Goal: Transaction & Acquisition: Subscribe to service/newsletter

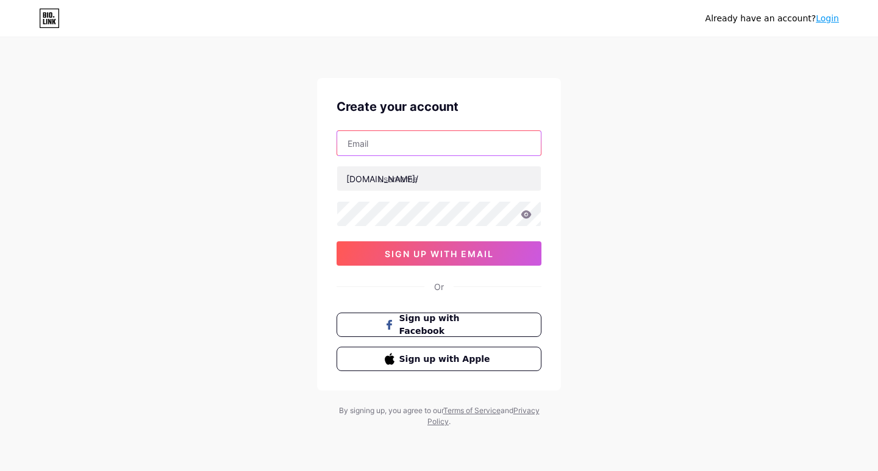
click at [424, 140] on input "text" at bounding box center [439, 143] width 204 height 24
click at [405, 141] on input "text" at bounding box center [439, 143] width 204 height 24
paste input "[EMAIL_ADDRESS][DOMAIN_NAME]"
type input "[EMAIL_ADDRESS][DOMAIN_NAME]"
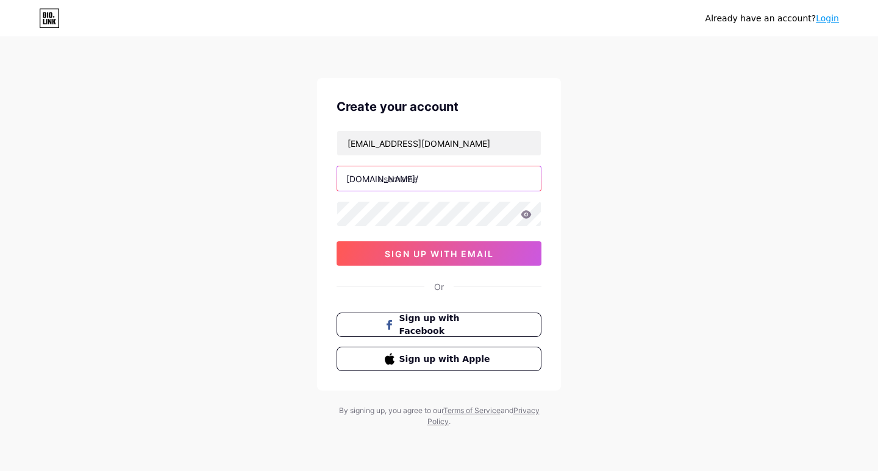
click at [406, 185] on input "text" at bounding box center [439, 179] width 204 height 24
click at [387, 178] on input "text" at bounding box center [439, 179] width 204 height 24
paste input "opul123#%"
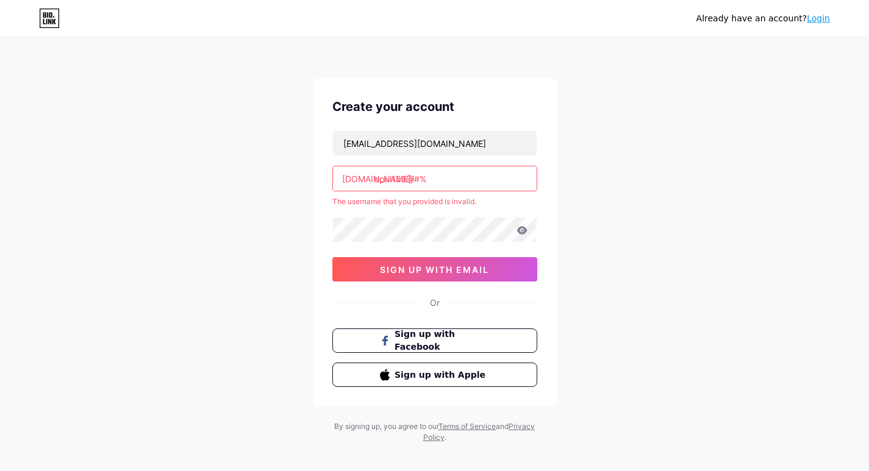
drag, startPoint x: 251, startPoint y: 237, endPoint x: 325, endPoint y: 238, distance: 74.4
click at [251, 237] on div "Already have an account? Login Create your account [EMAIL_ADDRESS][DOMAIN_NAME]…" at bounding box center [434, 241] width 869 height 482
drag, startPoint x: 437, startPoint y: 176, endPoint x: 240, endPoint y: 176, distance: 197.0
click at [240, 176] on div "Already have an account? Login Create your account [EMAIL_ADDRESS][DOMAIN_NAME]…" at bounding box center [434, 241] width 869 height 482
paste input "enceclinic"
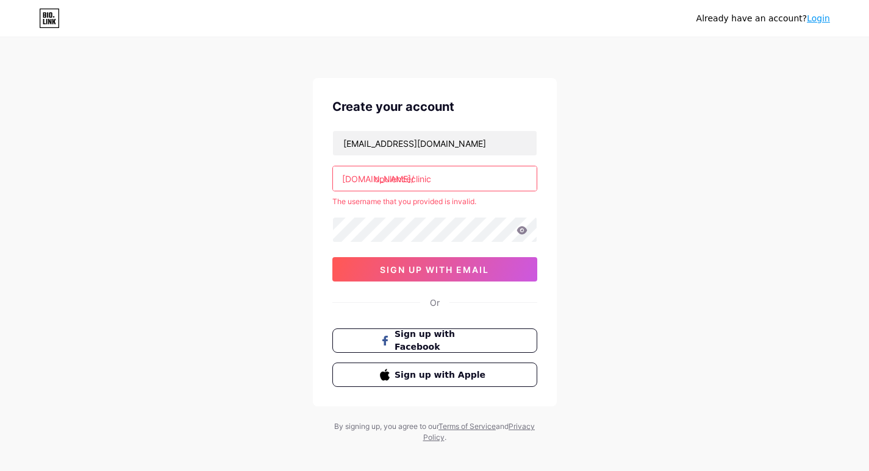
type input "opulenceclinic"
click at [236, 239] on div "Already have an account? Login Create your account [EMAIL_ADDRESS][DOMAIN_NAME]…" at bounding box center [434, 241] width 869 height 482
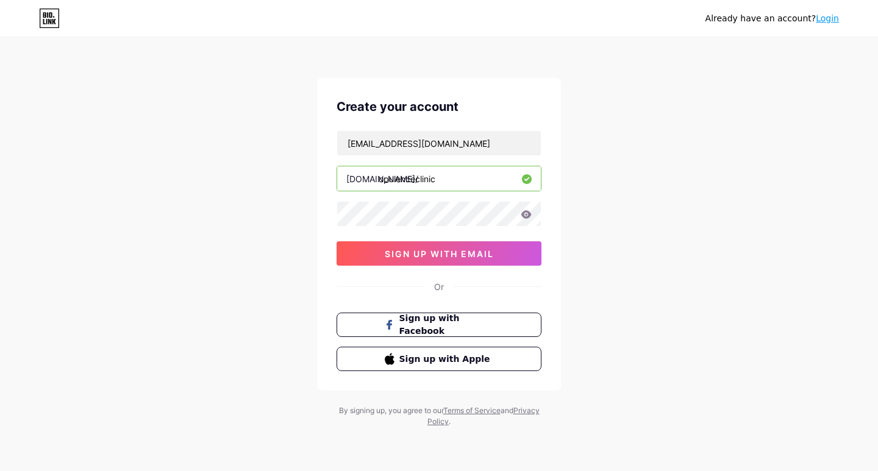
click at [234, 211] on div "Already have an account? Login Create your account [EMAIL_ADDRESS][DOMAIN_NAME]…" at bounding box center [439, 233] width 878 height 467
click at [387, 252] on span "sign up with email" at bounding box center [439, 254] width 109 height 10
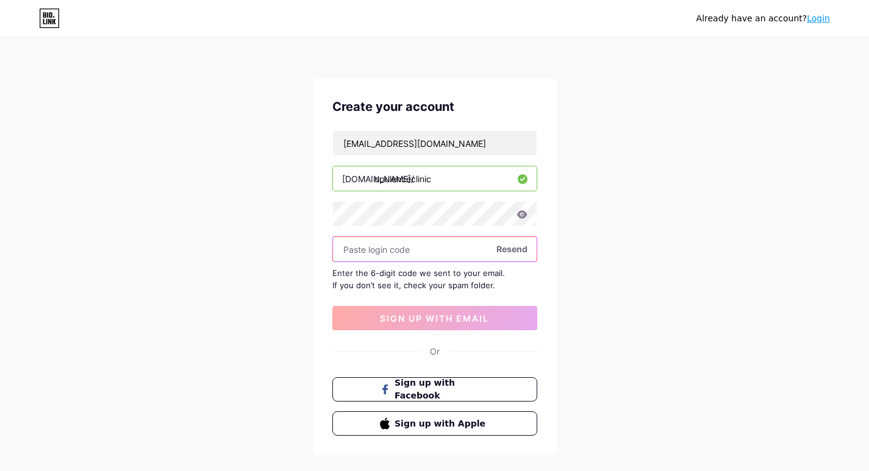
paste input "332720"
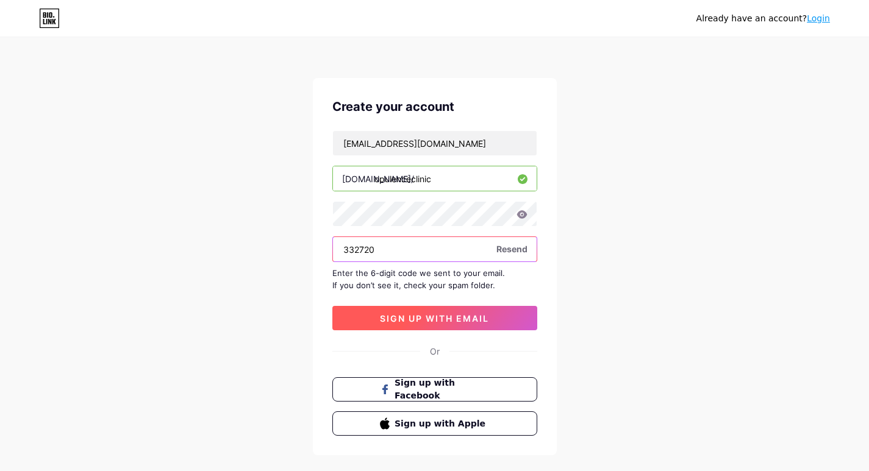
type input "332720"
click at [424, 317] on span "sign up with email" at bounding box center [434, 318] width 109 height 10
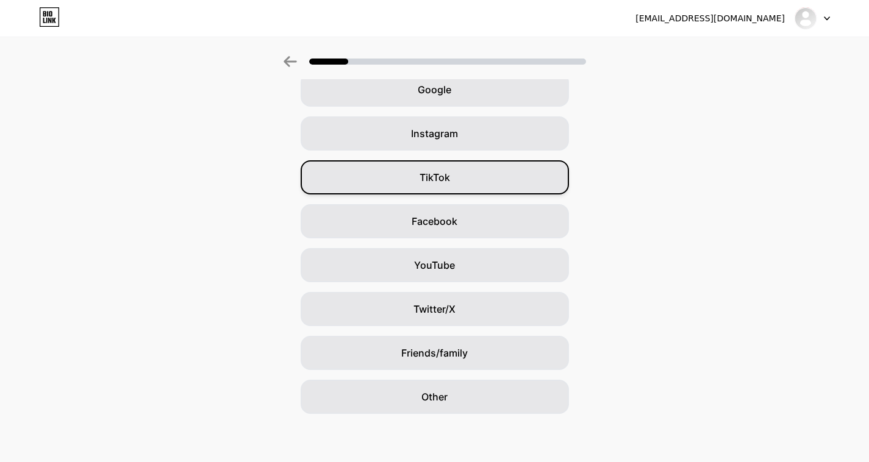
scroll to position [63, 0]
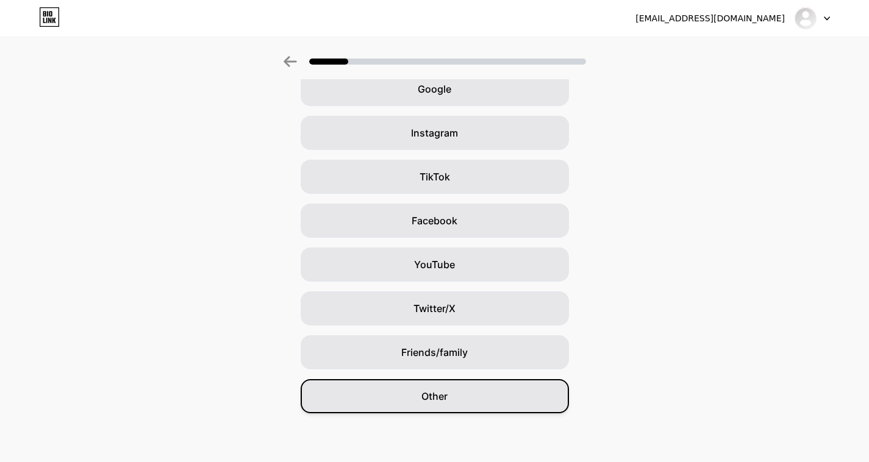
click at [431, 397] on span "Other" at bounding box center [434, 396] width 26 height 15
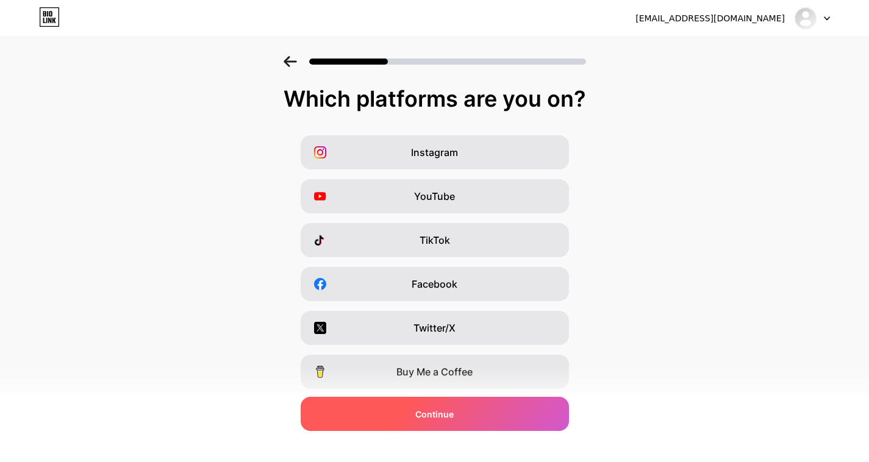
click at [431, 408] on span "Continue" at bounding box center [434, 414] width 38 height 13
click at [431, 411] on span "Continue" at bounding box center [434, 414] width 38 height 13
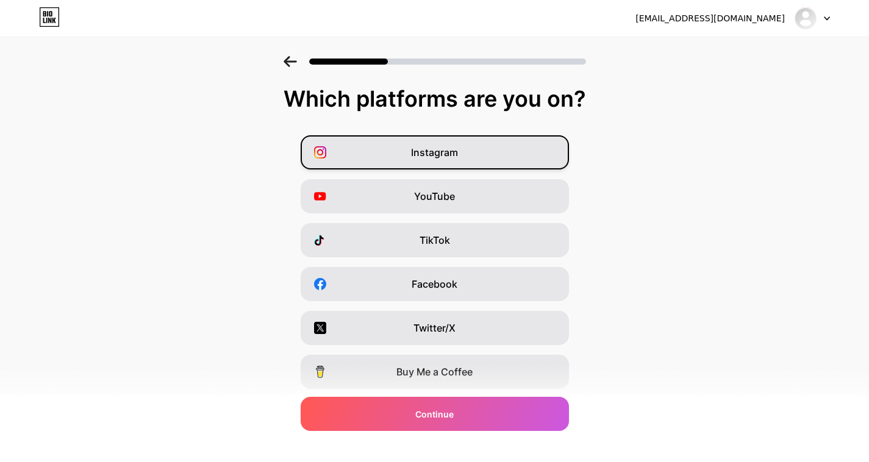
click at [434, 160] on div "Instagram" at bounding box center [435, 152] width 268 height 34
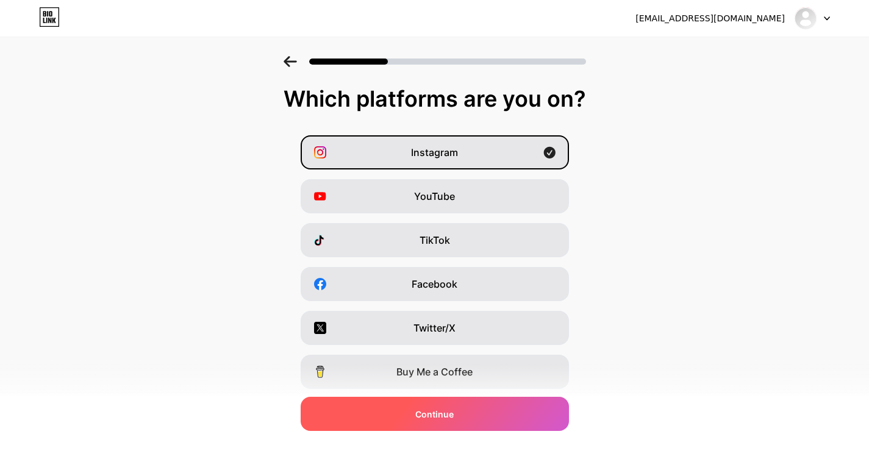
click at [428, 419] on span "Continue" at bounding box center [434, 414] width 38 height 13
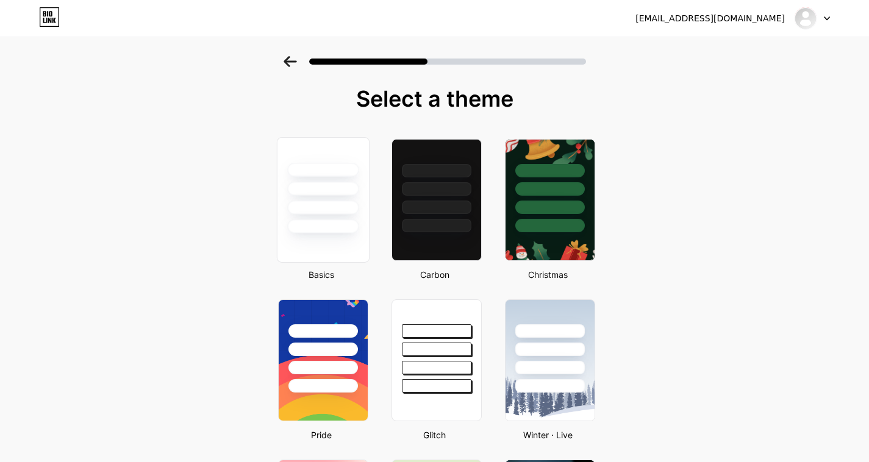
click at [323, 230] on div at bounding box center [322, 227] width 71 height 14
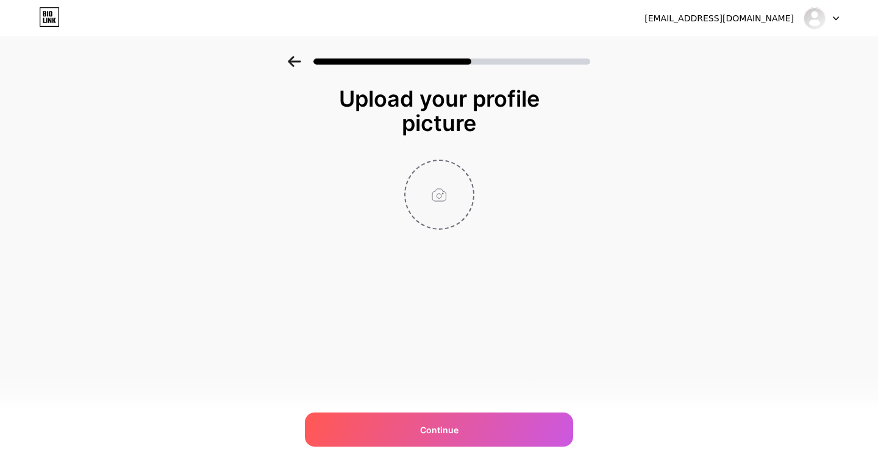
click at [437, 198] on input "file" at bounding box center [440, 195] width 68 height 68
type input "C:\fakepath\Untitled design (27).png"
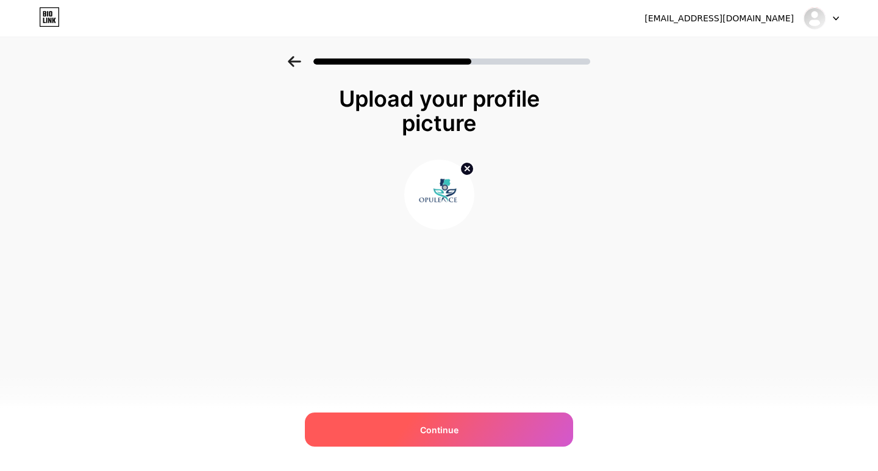
click at [442, 430] on span "Continue" at bounding box center [439, 430] width 38 height 13
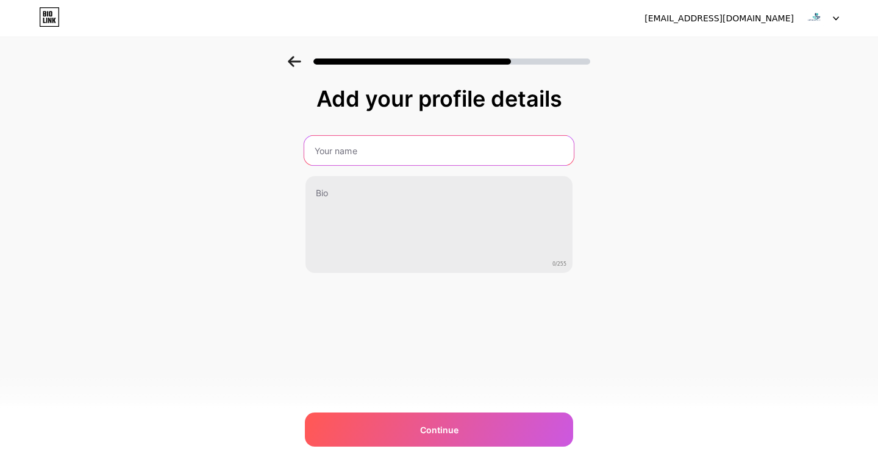
click at [360, 153] on input "text" at bounding box center [439, 150] width 270 height 29
click at [365, 153] on input "text" at bounding box center [439, 150] width 270 height 29
paste input "opulenceclinic"
type input "opulenceclinic"
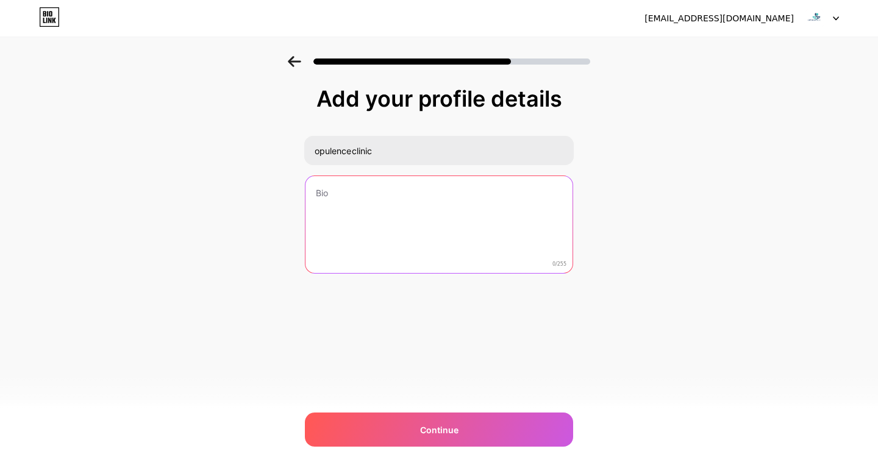
click at [377, 210] on textarea at bounding box center [439, 225] width 267 height 98
paste textarea "Discover the art of beauty at [GEOGRAPHIC_DATA] — where science meets elegance.…"
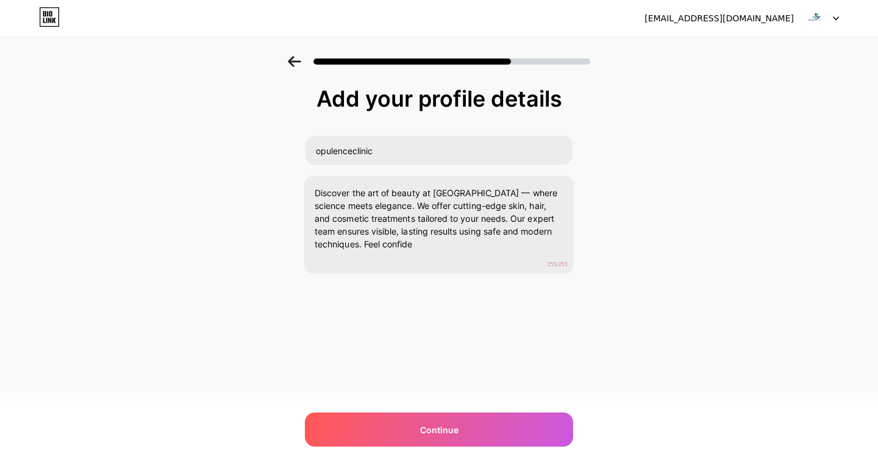
click at [423, 335] on div "[EMAIL_ADDRESS][DOMAIN_NAME] Logout Link Copied Add your profile details opulen…" at bounding box center [439, 235] width 878 height 471
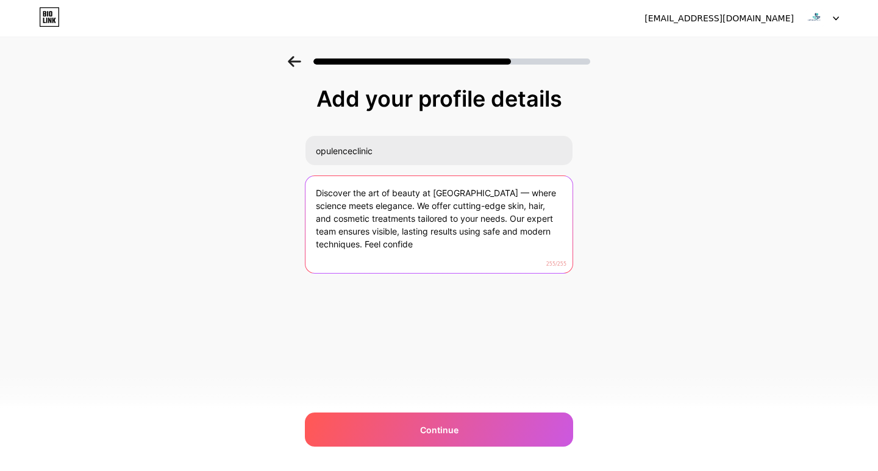
click at [420, 245] on textarea "Discover the art of beauty at [GEOGRAPHIC_DATA] — where science meets elegance.…" at bounding box center [439, 225] width 267 height 98
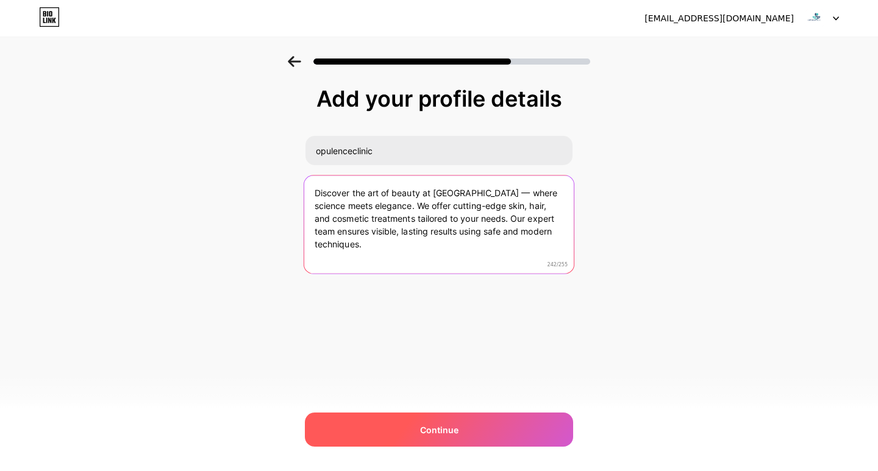
type textarea "Discover the art of beauty at [GEOGRAPHIC_DATA] — where science meets elegance.…"
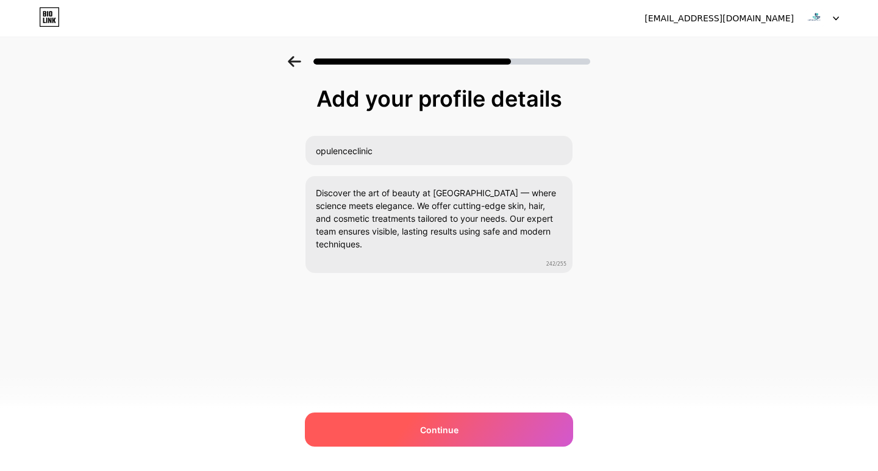
click at [428, 434] on span "Continue" at bounding box center [439, 430] width 38 height 13
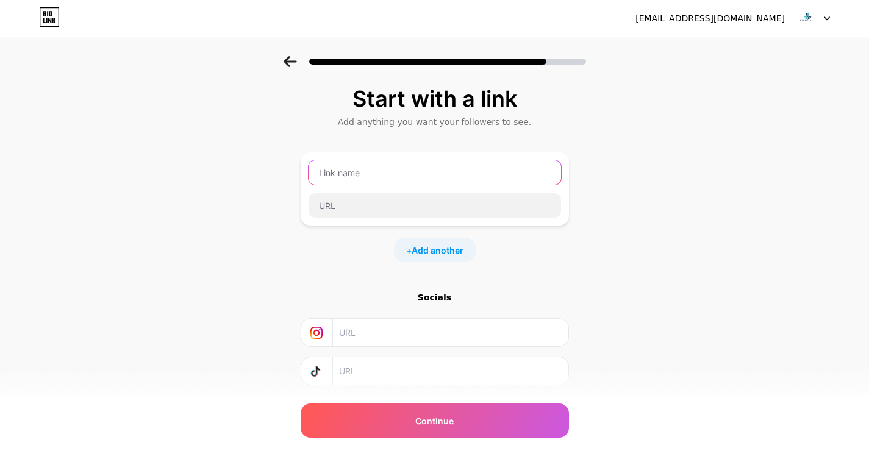
click at [399, 178] on input "text" at bounding box center [435, 172] width 253 height 24
paste input "Opulence Clinic"
type input "Opulence Clinic"
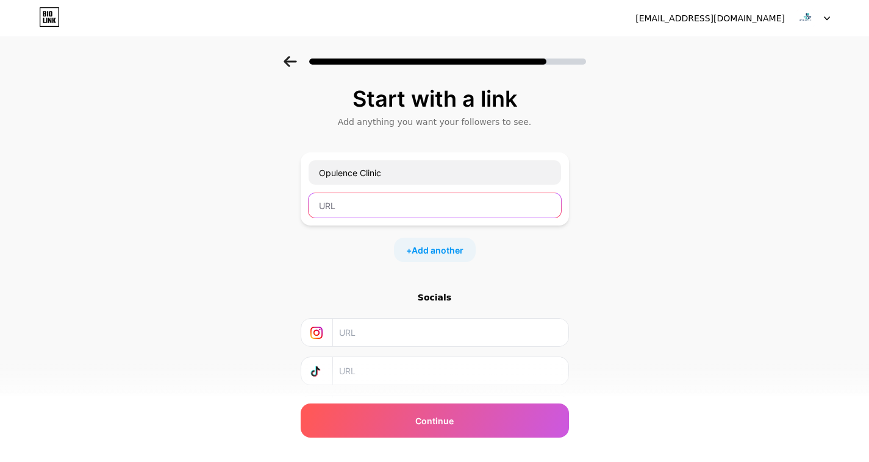
click at [376, 201] on input "text" at bounding box center [435, 205] width 253 height 24
paste input "[URL][DOMAIN_NAME]"
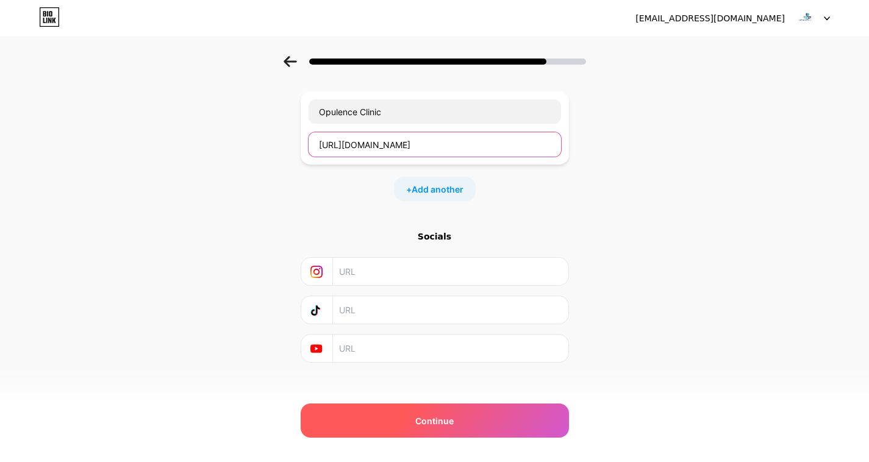
type input "[URL][DOMAIN_NAME]"
click at [408, 414] on div "Continue" at bounding box center [435, 421] width 268 height 34
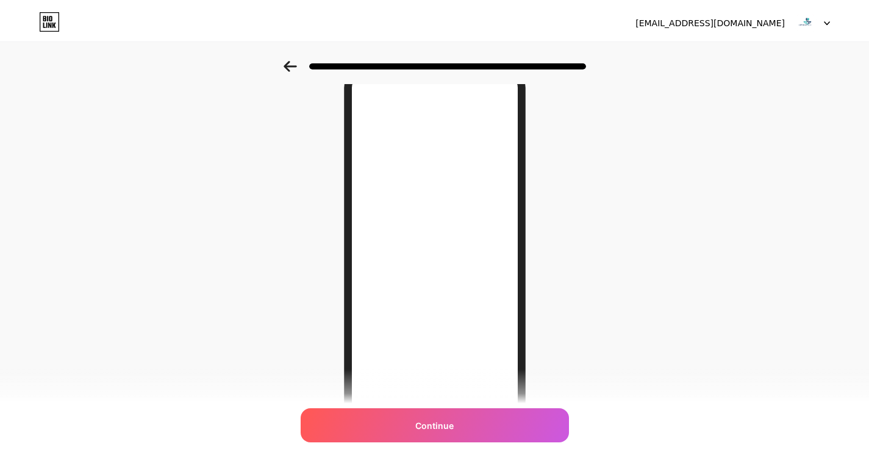
scroll to position [0, 0]
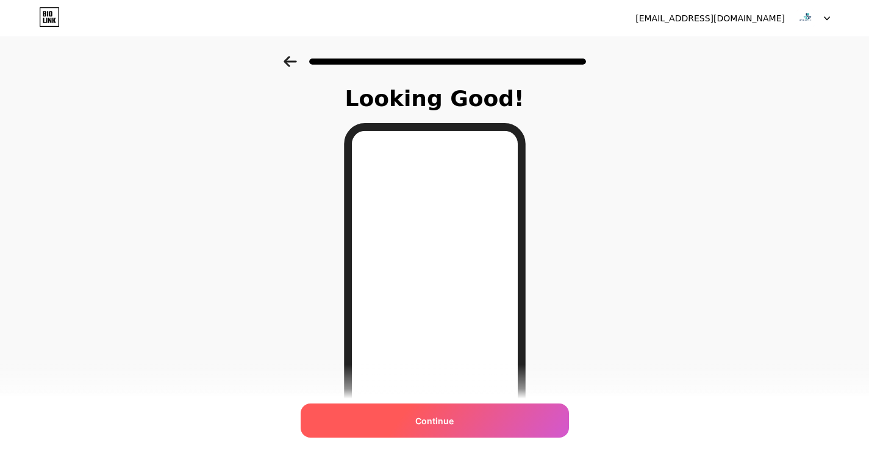
click at [443, 420] on span "Continue" at bounding box center [434, 421] width 38 height 13
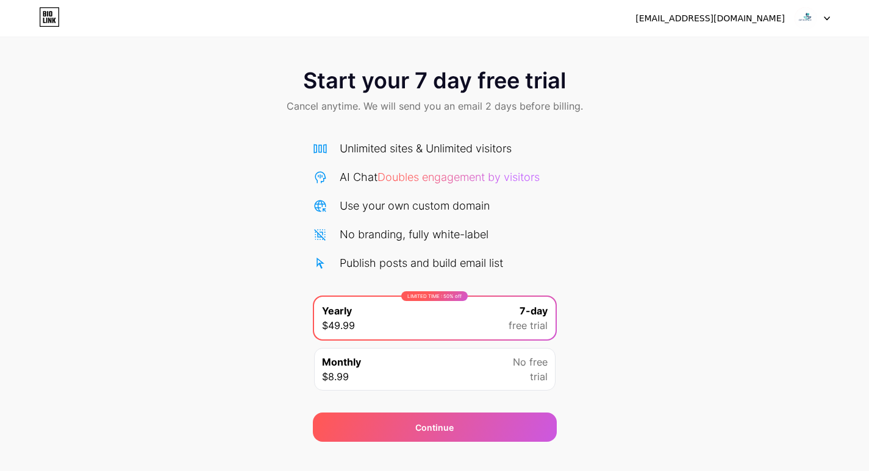
click at [801, 21] on img at bounding box center [805, 18] width 23 height 23
click at [551, 117] on div "Start your 7 day free trial Cancel anytime. We will send you an email 2 days be…" at bounding box center [434, 92] width 869 height 72
click at [485, 381] on div "Monthly $8.99 No free trial" at bounding box center [435, 369] width 242 height 43
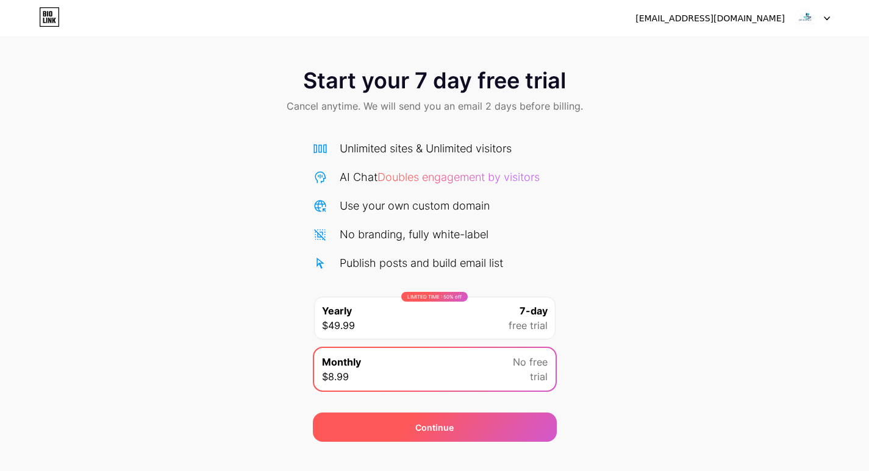
click at [441, 431] on span "Continue" at bounding box center [434, 427] width 38 height 13
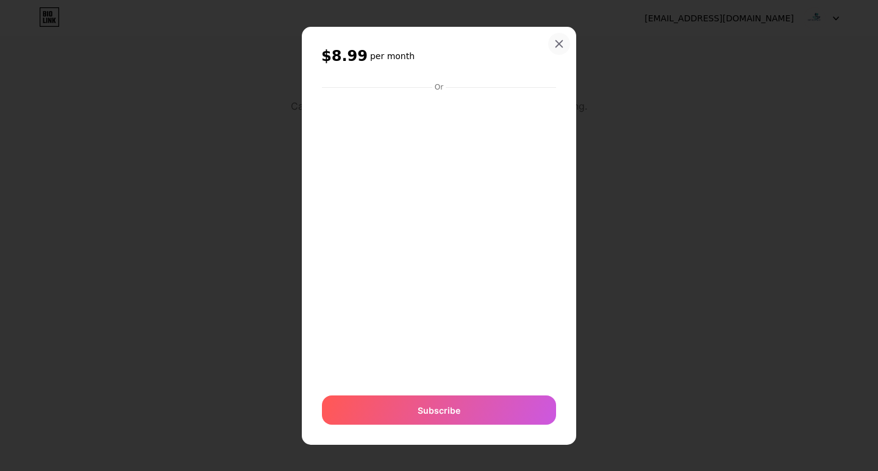
click at [556, 40] on icon at bounding box center [559, 44] width 10 height 10
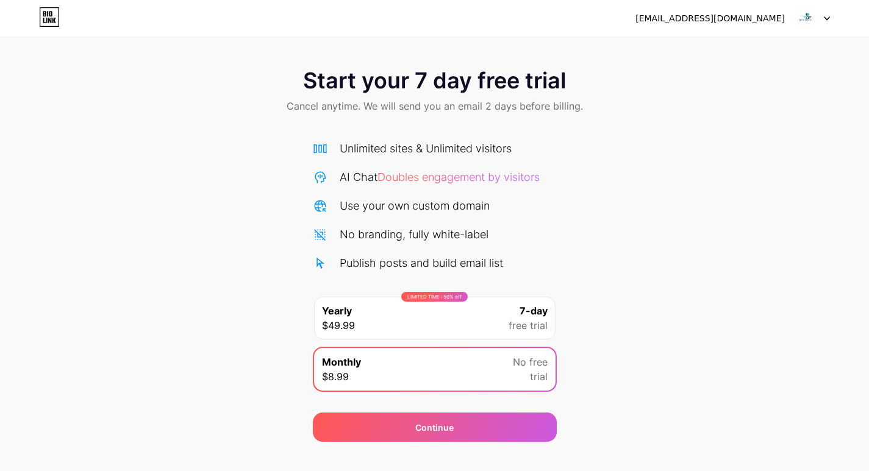
click at [48, 16] on icon at bounding box center [47, 13] width 1 height 5
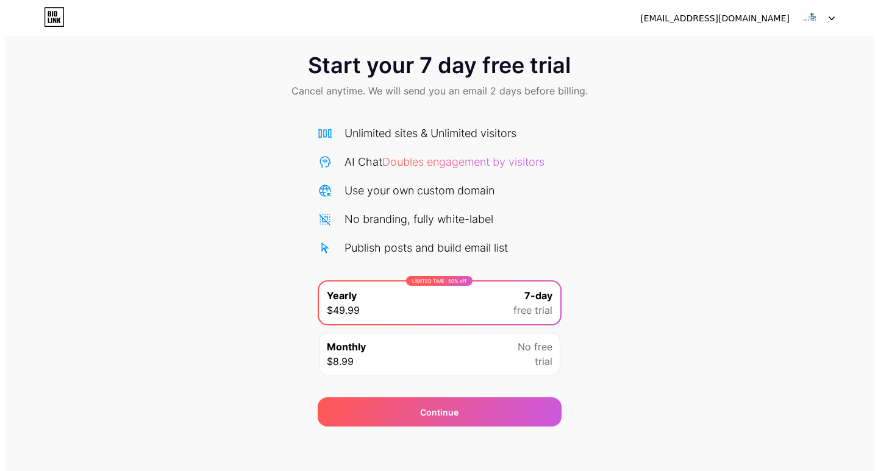
scroll to position [20, 0]
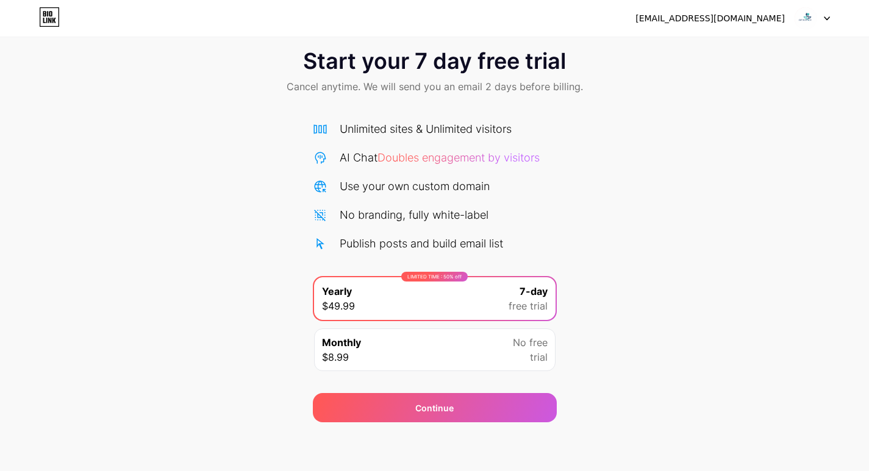
click at [364, 148] on div "Unlimited sites & Unlimited visitors AI Chat Doubles engagement by visitors Use…" at bounding box center [435, 186] width 244 height 131
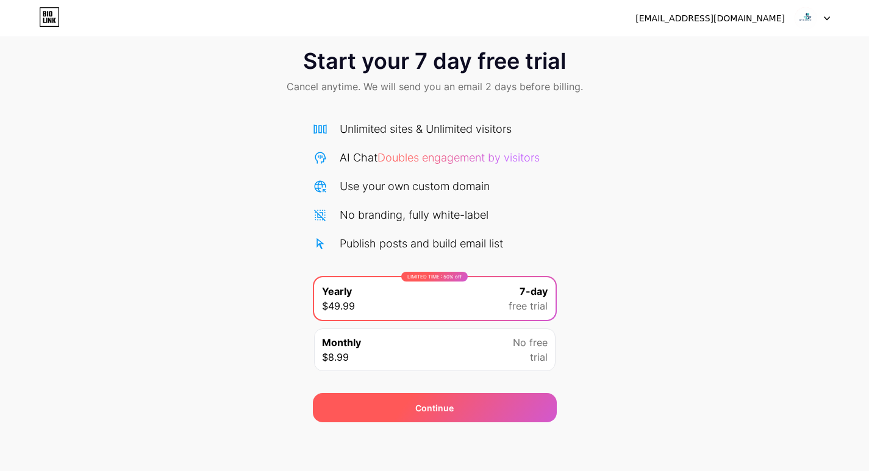
click at [366, 419] on div "Continue" at bounding box center [435, 407] width 244 height 29
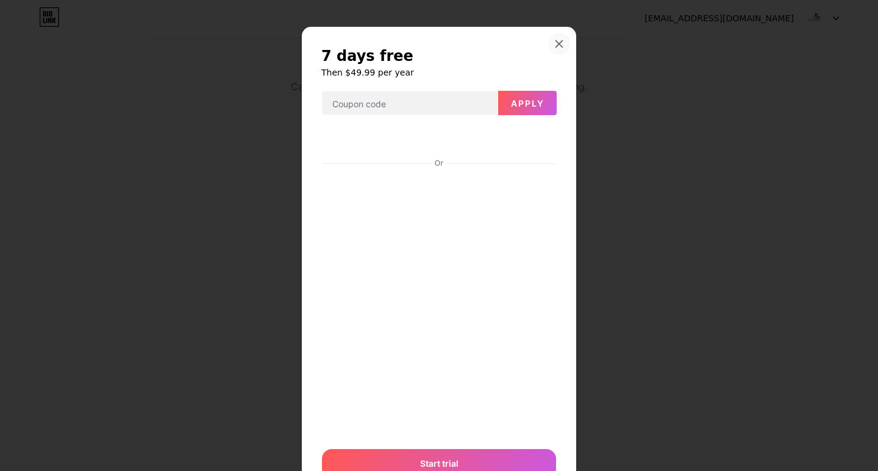
click at [562, 44] on div at bounding box center [559, 44] width 22 height 22
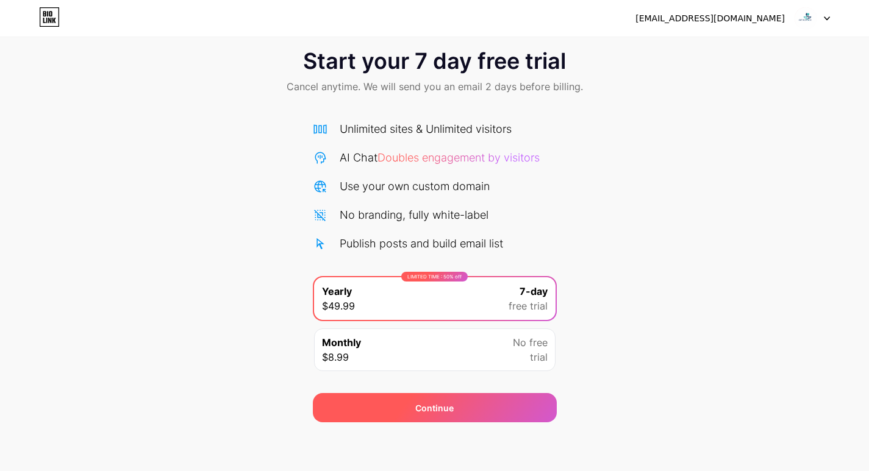
click at [417, 420] on div "Continue" at bounding box center [435, 407] width 244 height 29
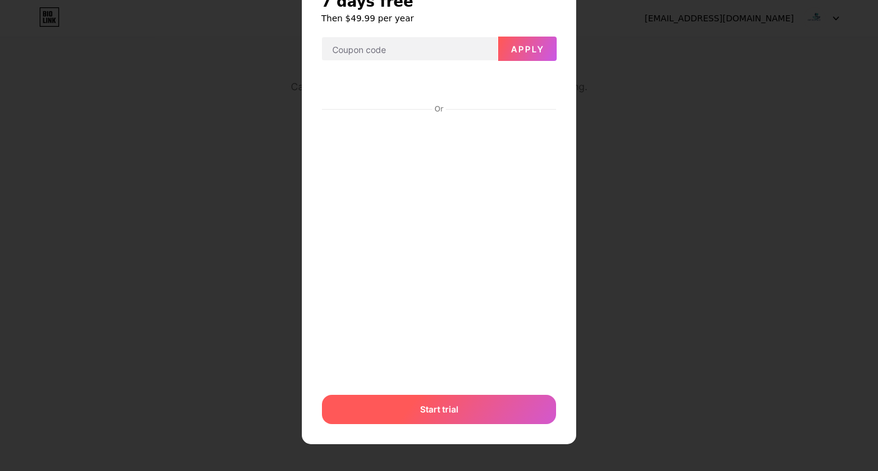
click at [440, 407] on span "Start trial" at bounding box center [439, 409] width 38 height 13
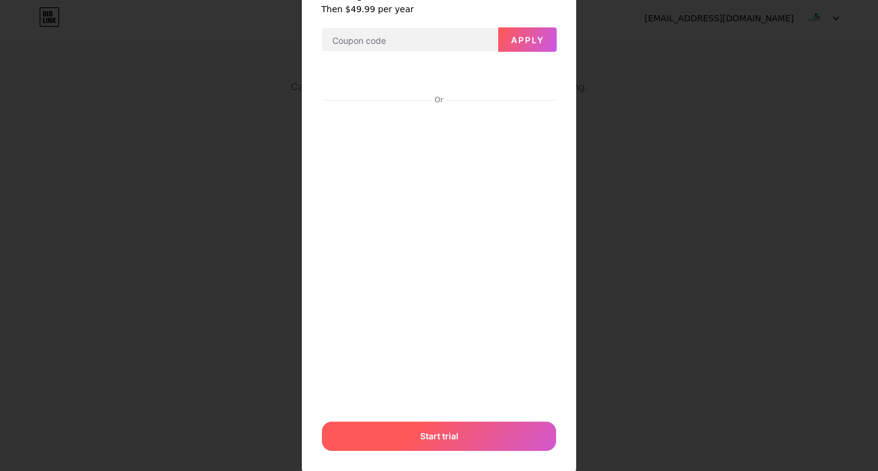
scroll to position [77, 0]
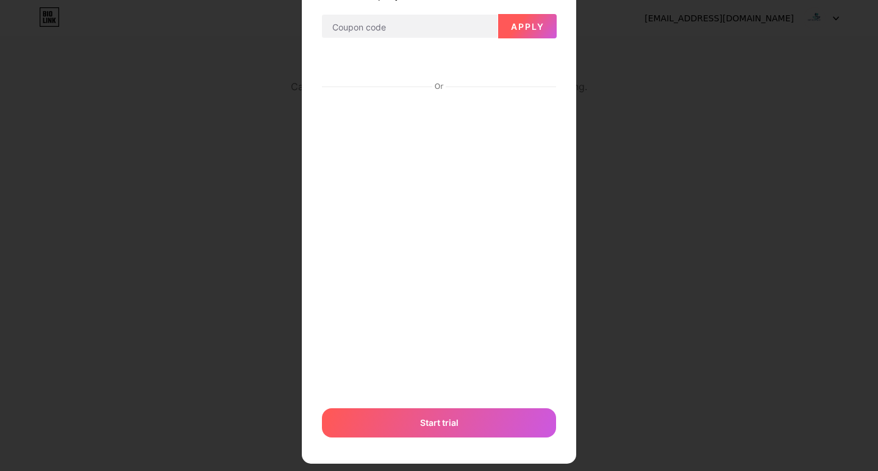
click at [525, 20] on button "Apply" at bounding box center [527, 26] width 59 height 24
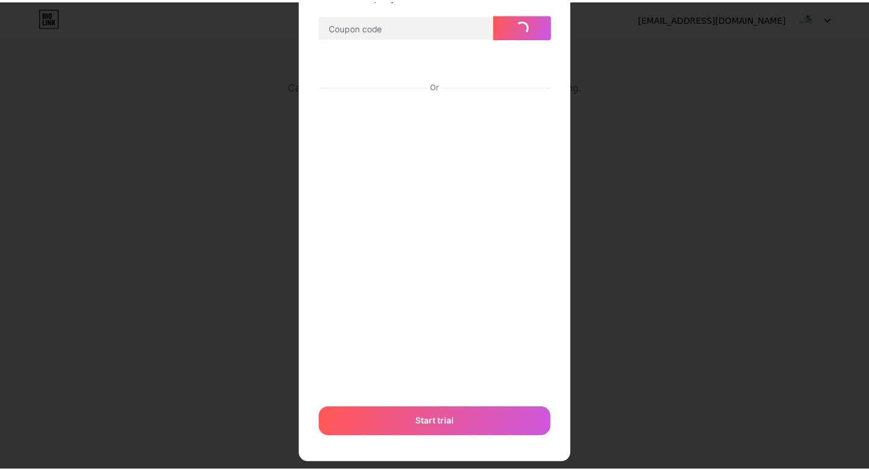
scroll to position [0, 0]
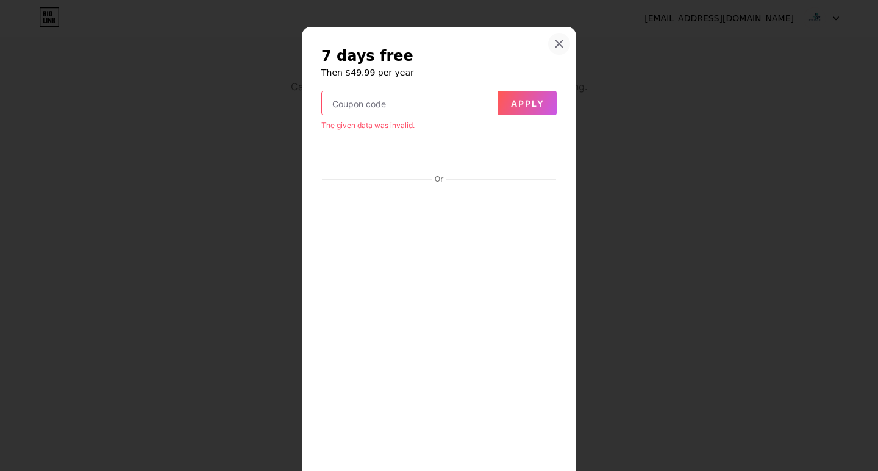
click at [556, 46] on icon at bounding box center [559, 44] width 7 height 7
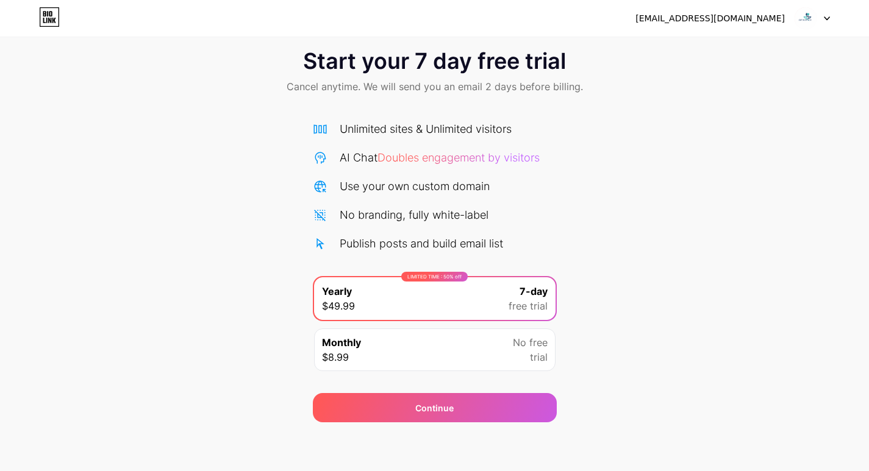
click at [692, 15] on div "[EMAIL_ADDRESS][DOMAIN_NAME]" at bounding box center [710, 18] width 149 height 13
click at [810, 20] on img at bounding box center [805, 18] width 23 height 23
click at [700, 45] on li "Logout" at bounding box center [753, 50] width 151 height 33
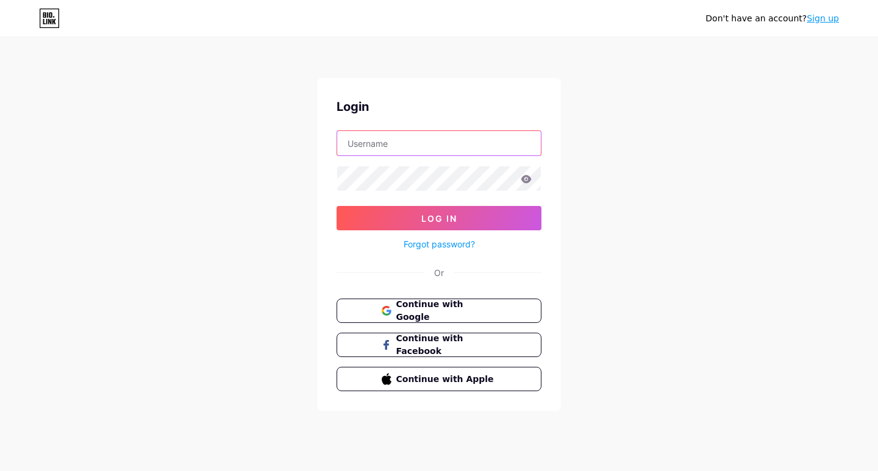
type input "[EMAIL_ADDRESS][DOMAIN_NAME]"
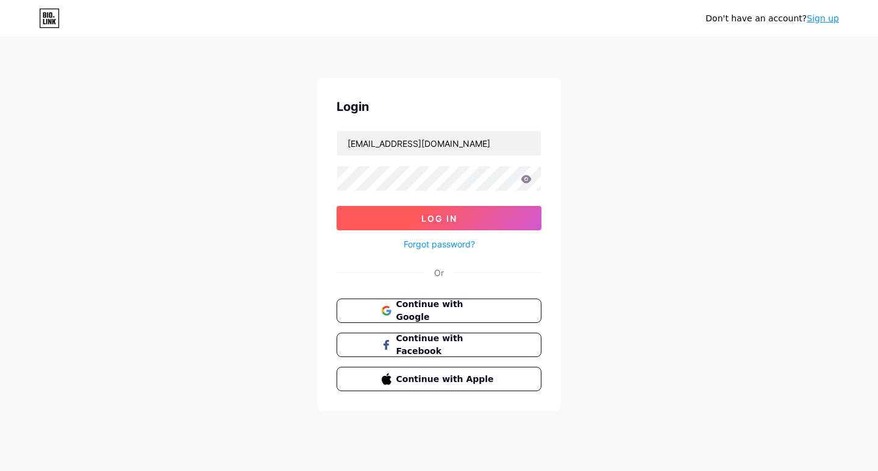
click at [407, 220] on button "Log In" at bounding box center [439, 218] width 205 height 24
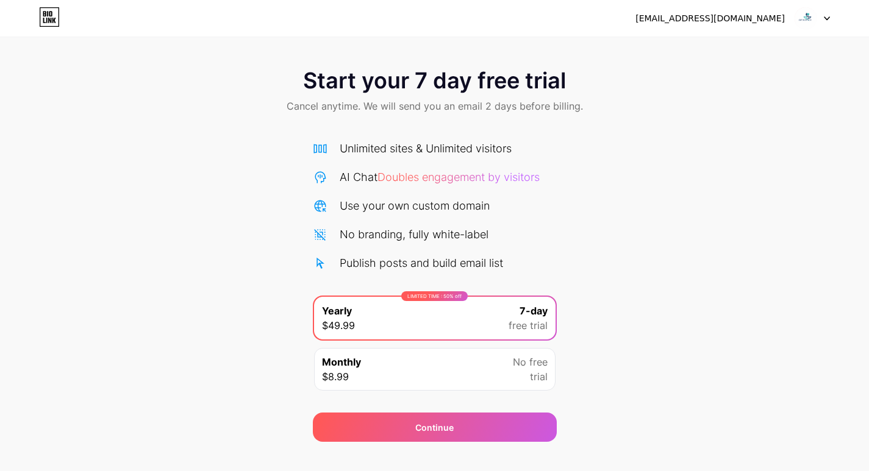
click at [60, 12] on div "[EMAIL_ADDRESS][DOMAIN_NAME] Logout" at bounding box center [434, 18] width 869 height 22
